Goal: Information Seeking & Learning: Learn about a topic

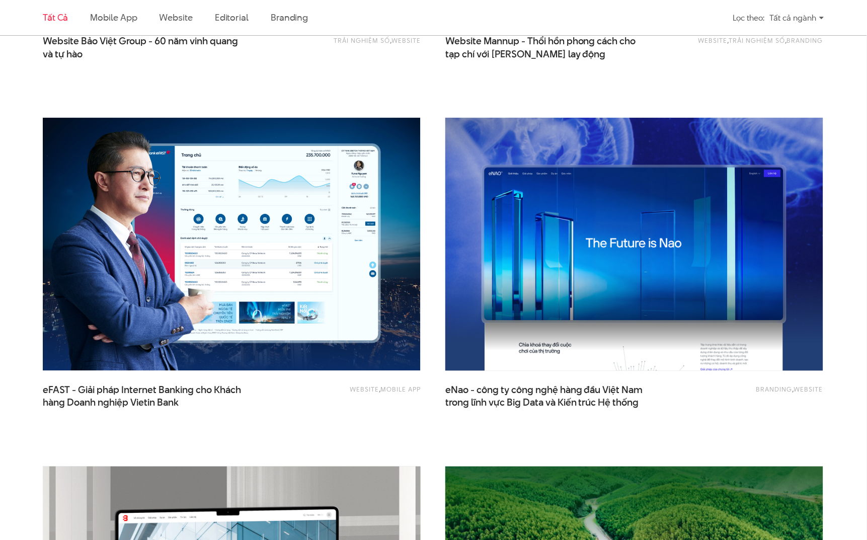
scroll to position [1354, 0]
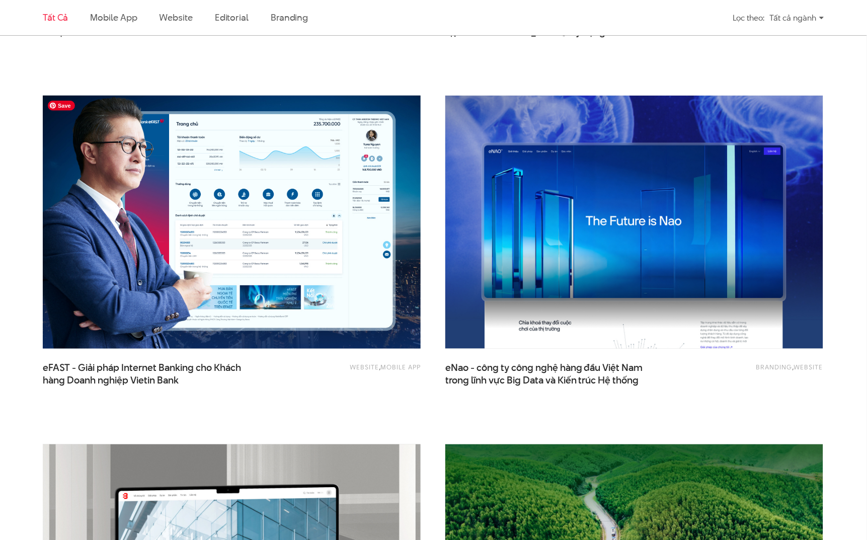
click at [262, 273] on img at bounding box center [232, 222] width 416 height 278
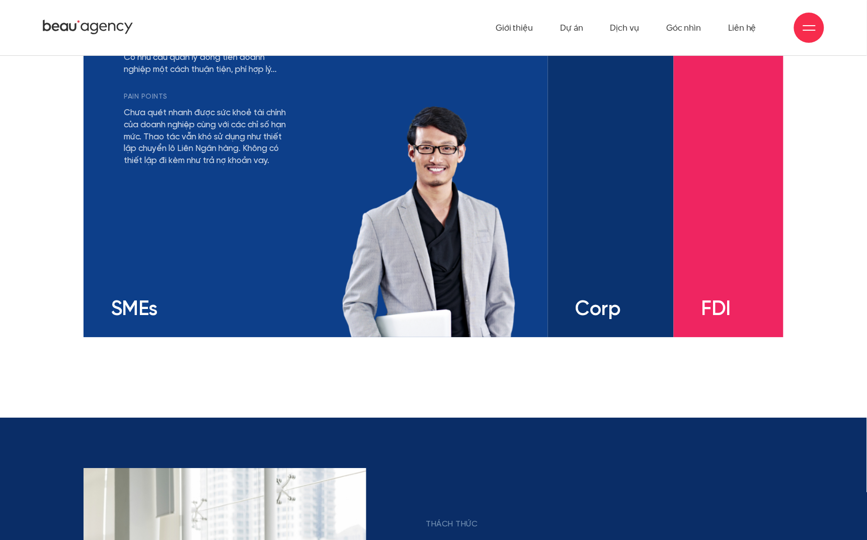
scroll to position [2054, 0]
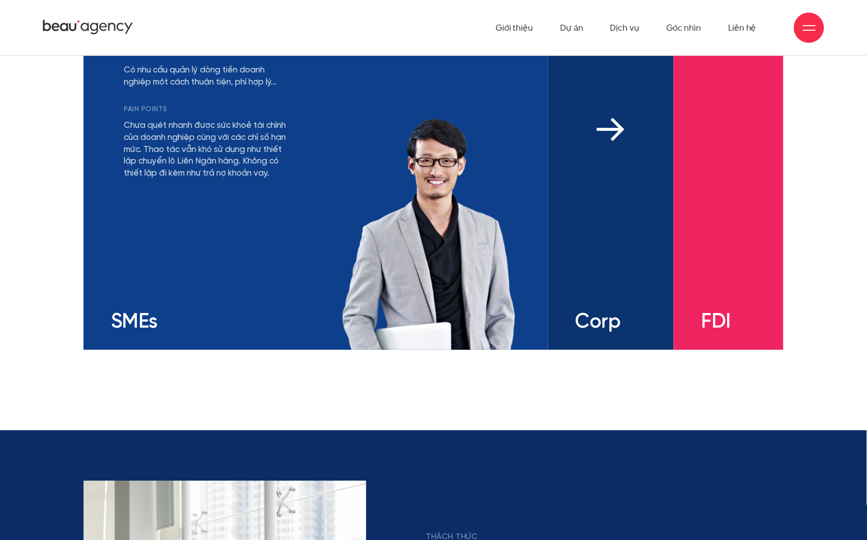
click at [601, 183] on div "mối quan tâm Có nhu cầu đa dạng và linh hoạt với các sản phẩm tài chính Khả năn…" at bounding box center [611, 184] width 126 height 332
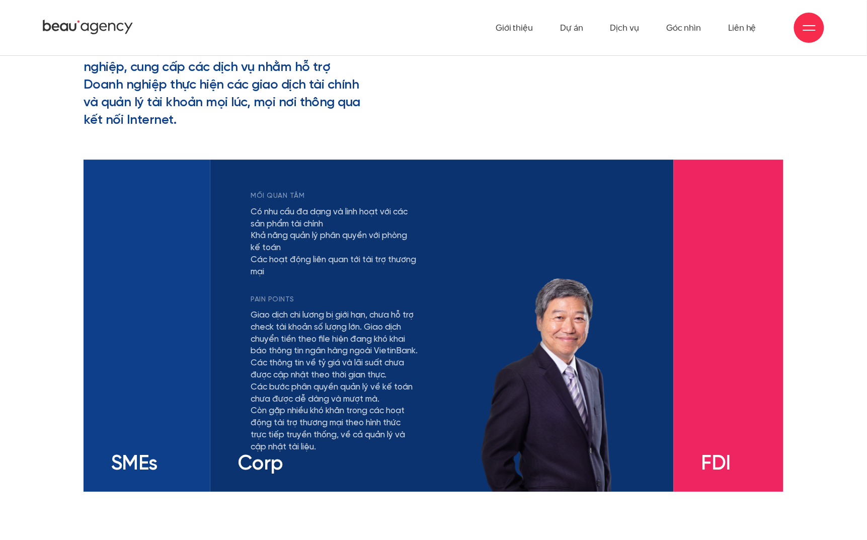
scroll to position [1873, 0]
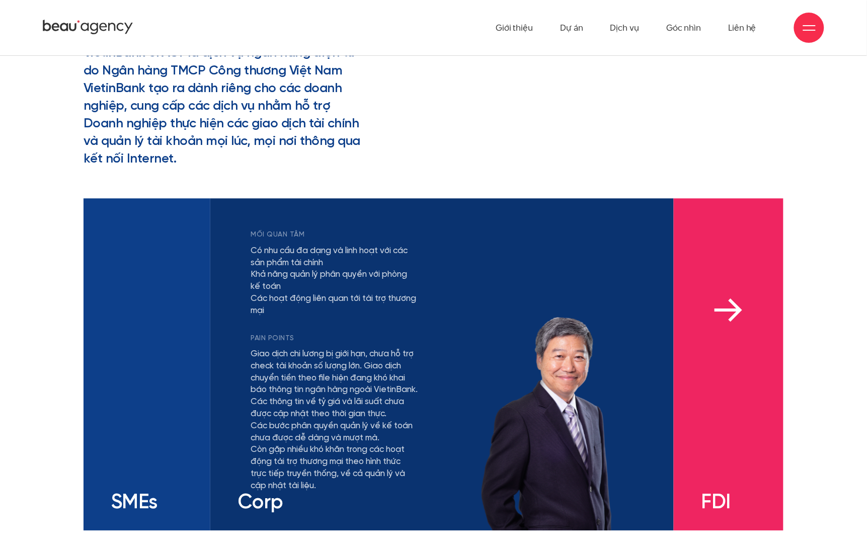
click at [758, 238] on div "mối quan tâm Có nhu cầu bảo lãnh từ ngân hàng bản địa uy tín, hỗ trợ các hoạt đ…" at bounding box center [729, 364] width 110 height 332
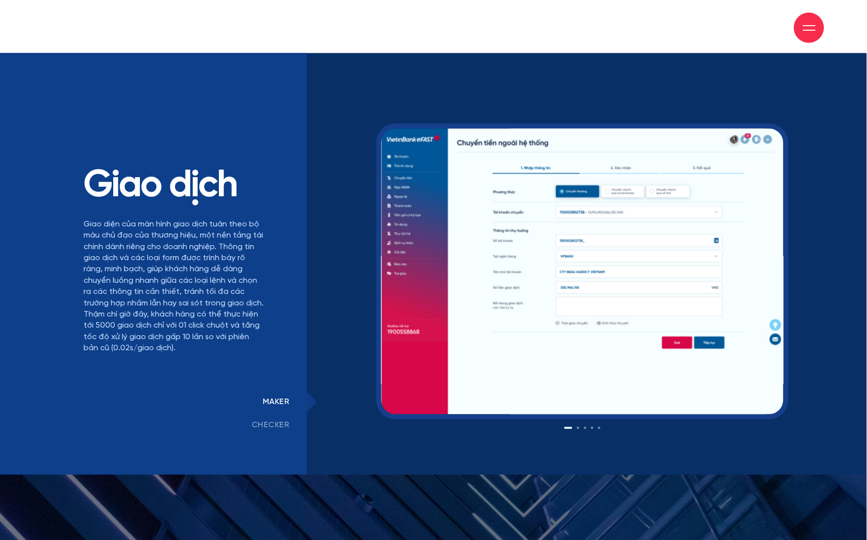
scroll to position [7611, 0]
drag, startPoint x: 566, startPoint y: 360, endPoint x: 367, endPoint y: 363, distance: 199.9
click at [384, 363] on img at bounding box center [583, 271] width 403 height 286
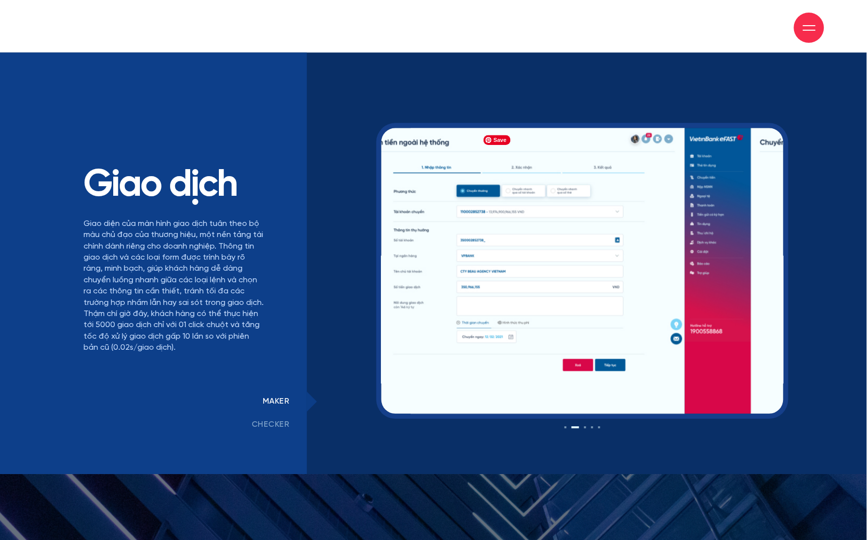
drag, startPoint x: 654, startPoint y: 382, endPoint x: 417, endPoint y: 349, distance: 238.8
click at [432, 349] on img at bounding box center [483, 271] width 403 height 286
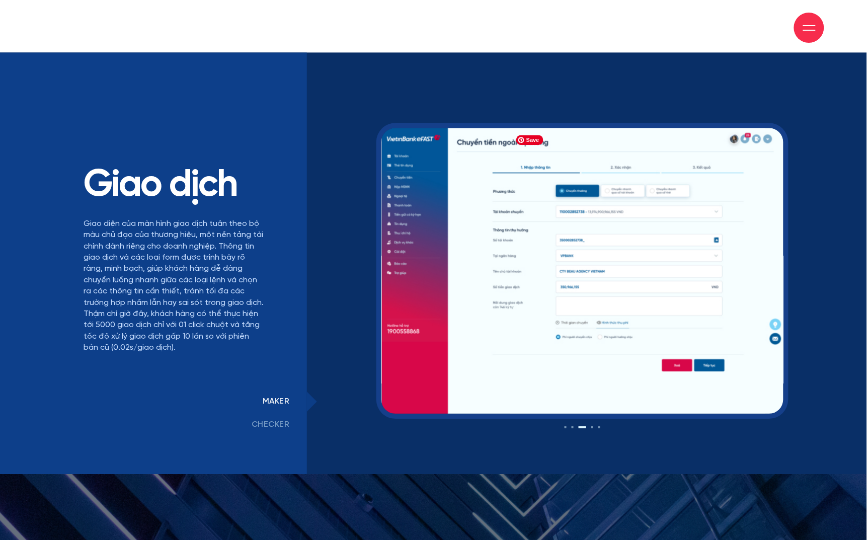
click at [526, 332] on img at bounding box center [583, 271] width 403 height 286
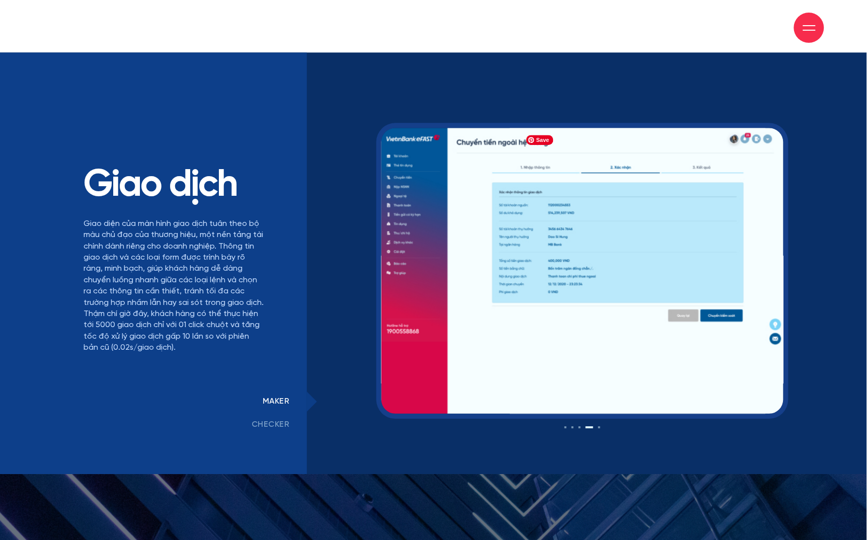
drag, startPoint x: 617, startPoint y: 284, endPoint x: 389, endPoint y: 277, distance: 227.7
click at [402, 277] on img at bounding box center [583, 271] width 403 height 286
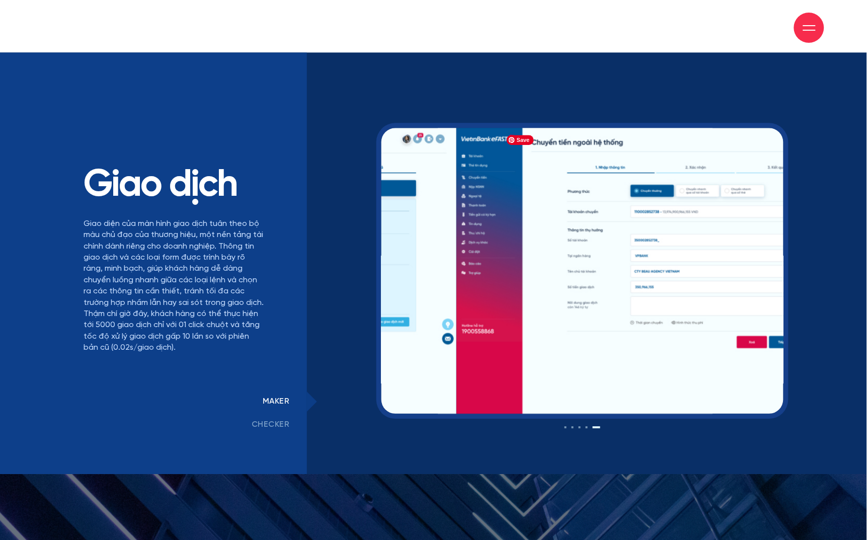
drag, startPoint x: 295, startPoint y: 268, endPoint x: 257, endPoint y: 267, distance: 37.8
click at [275, 267] on div "Giao dịch Giao diện của màn hình giao dịch tuân theo bộ màu chủ đạo của thương …" at bounding box center [433, 282] width 715 height 309
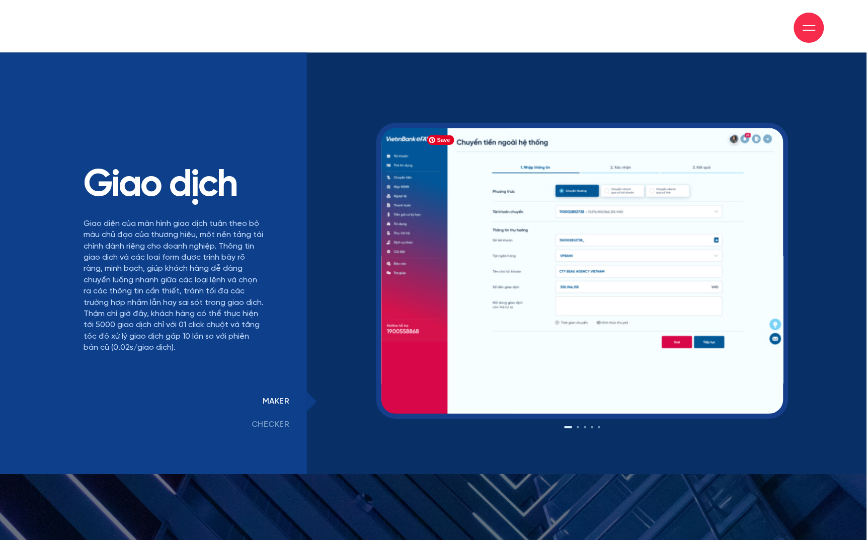
drag, startPoint x: 613, startPoint y: 296, endPoint x: 191, endPoint y: 288, distance: 422.0
click at [188, 287] on div "Giao dịch Giao diện của màn hình giao dịch tuân theo bộ màu chủ đạo của thương …" at bounding box center [433, 282] width 715 height 309
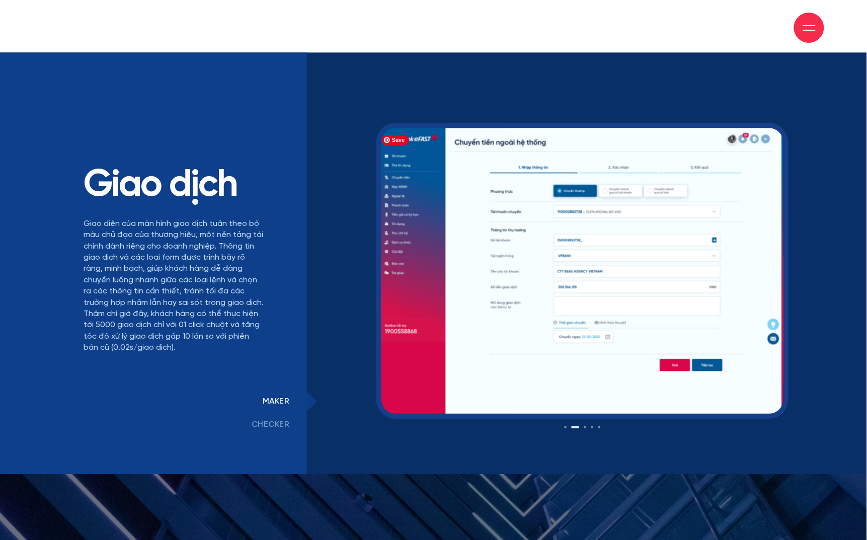
drag, startPoint x: 589, startPoint y: 313, endPoint x: 272, endPoint y: 319, distance: 316.7
click at [285, 311] on div "Giao dịch Giao diện của màn hình giao dịch tuân theo bộ màu chủ đạo của thương …" at bounding box center [433, 282] width 715 height 309
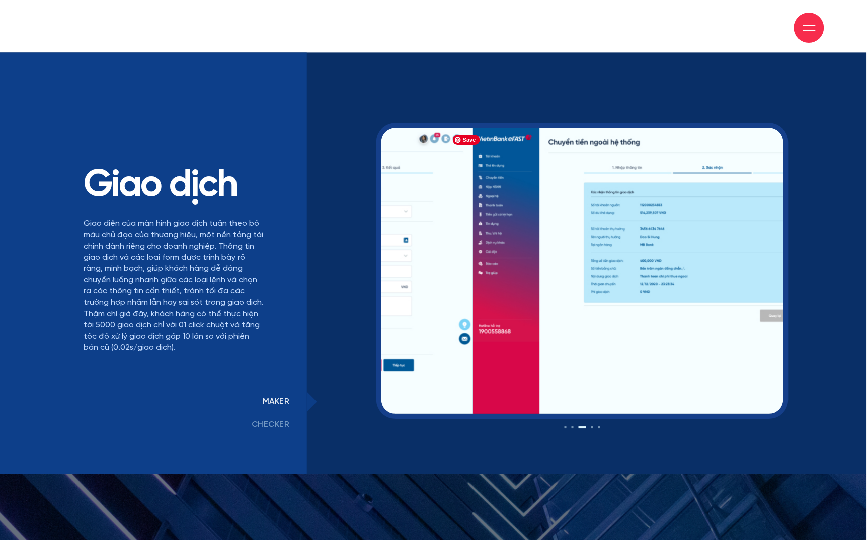
drag, startPoint x: 524, startPoint y: 335, endPoint x: 374, endPoint y: 348, distance: 150.6
click at [277, 323] on div "Giao dịch Giao diện của màn hình giao dịch tuân theo bộ màu chủ đạo của thương …" at bounding box center [433, 282] width 715 height 309
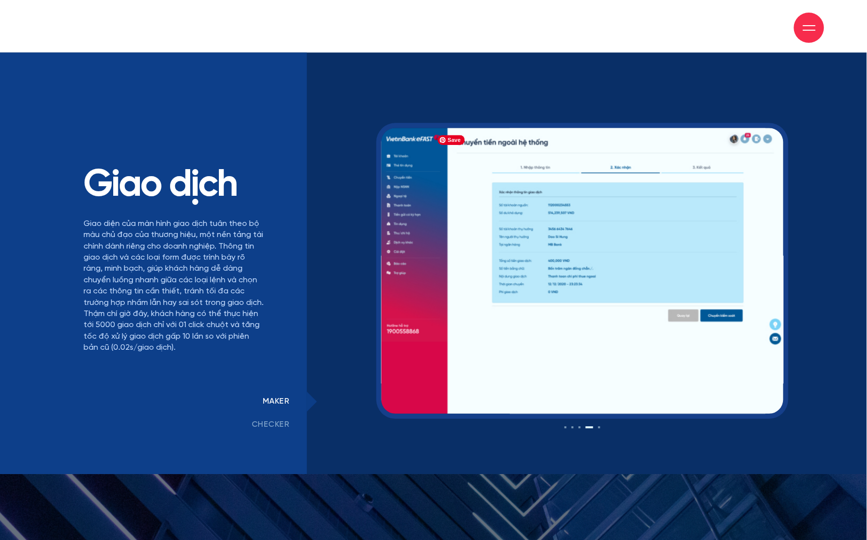
drag, startPoint x: 682, startPoint y: 346, endPoint x: 719, endPoint y: 351, distance: 37.5
click at [694, 347] on img at bounding box center [583, 271] width 403 height 286
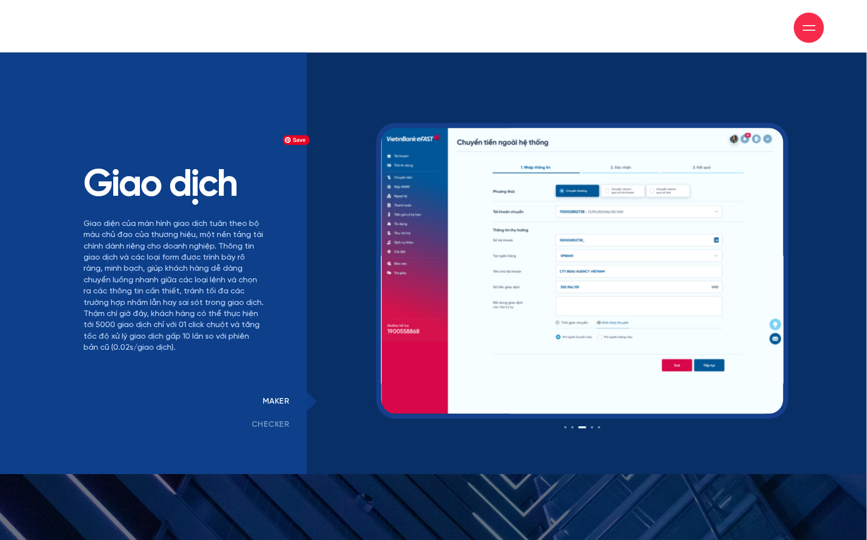
drag, startPoint x: 599, startPoint y: 348, endPoint x: 784, endPoint y: 363, distance: 186.4
click at [781, 362] on img at bounding box center [583, 271] width 403 height 286
drag, startPoint x: 590, startPoint y: 360, endPoint x: 758, endPoint y: 366, distance: 168.7
click at [733, 361] on img at bounding box center [583, 271] width 403 height 286
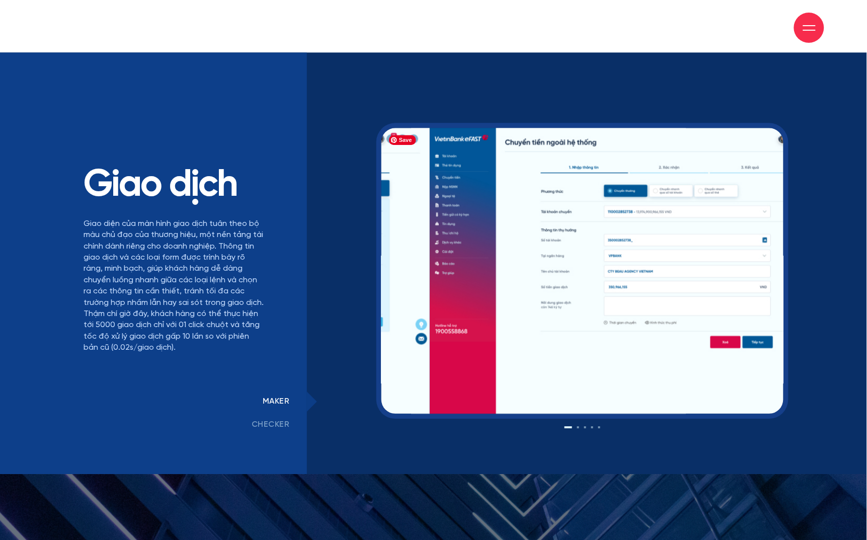
drag, startPoint x: 627, startPoint y: 344, endPoint x: 712, endPoint y: 358, distance: 86.7
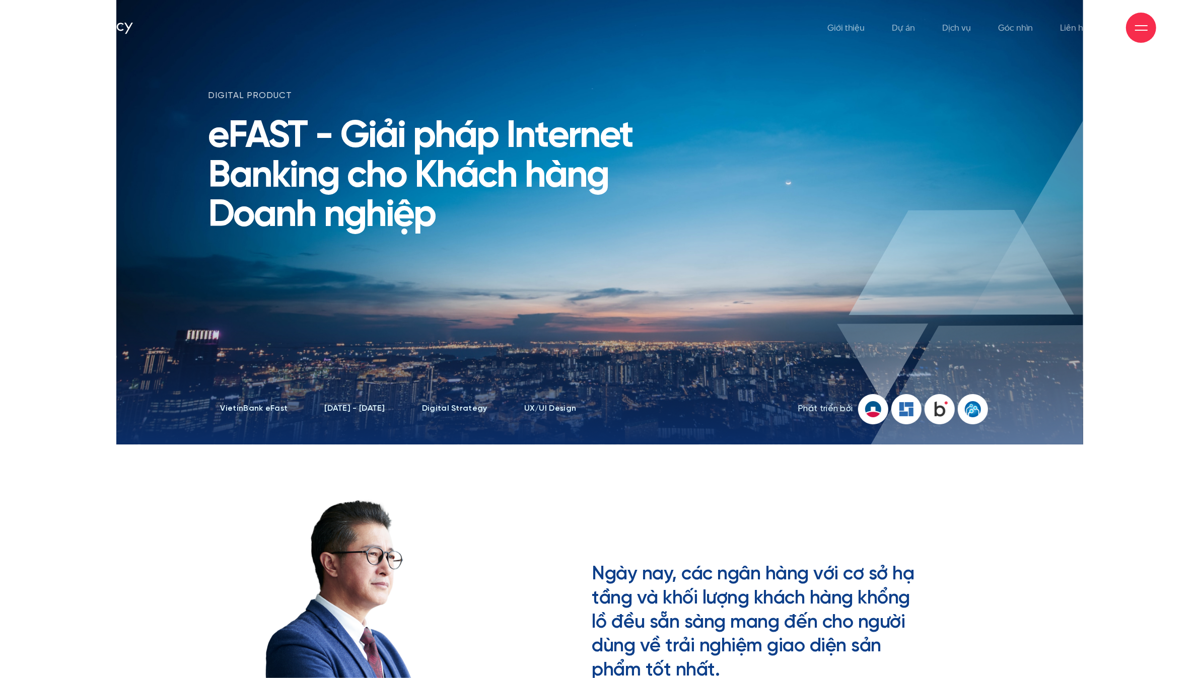
scroll to position [0, 0]
